Goal: Information Seeking & Learning: Learn about a topic

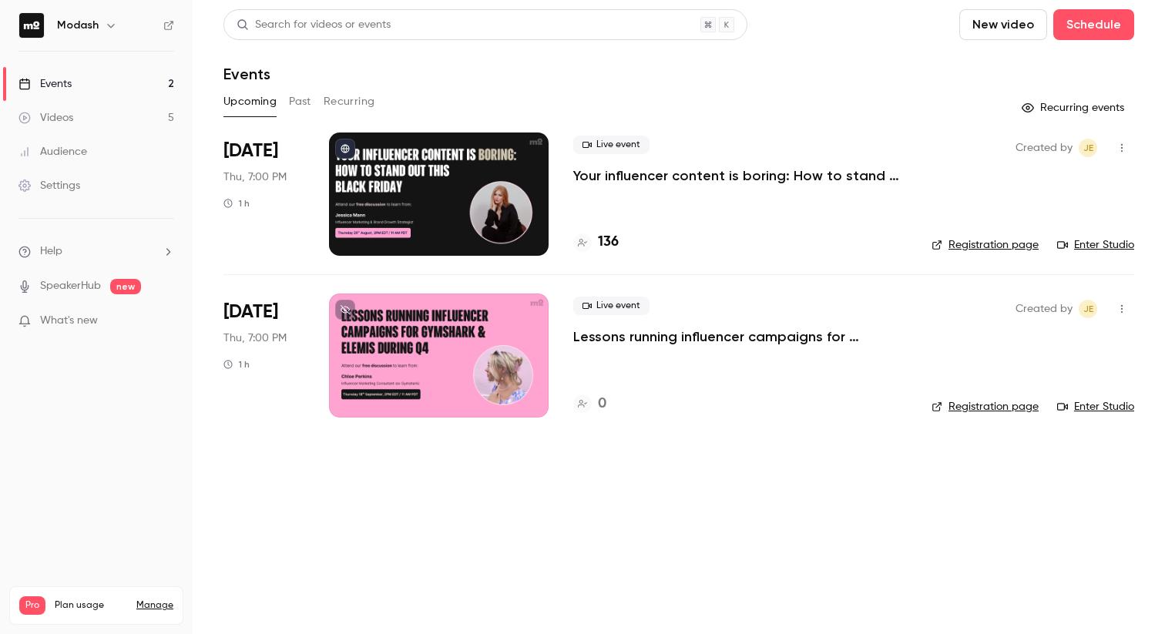
click at [690, 176] on p "Your influencer content is boring: How to stand out this [DATE][DATE]" at bounding box center [740, 175] width 334 height 18
